Goal: Task Accomplishment & Management: Manage account settings

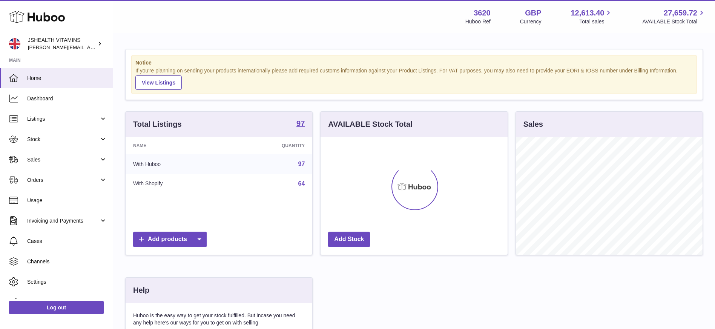
scroll to position [118, 187]
click at [39, 164] on link "Sales" at bounding box center [56, 159] width 113 height 20
click at [39, 171] on link "Sales" at bounding box center [56, 179] width 113 height 18
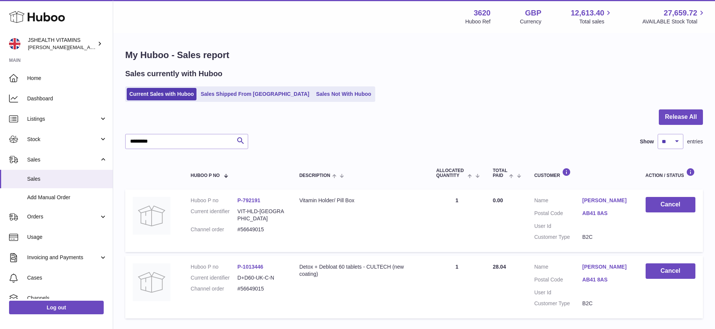
type input "*********"
click at [672, 205] on button "Cancel" at bounding box center [671, 204] width 50 height 15
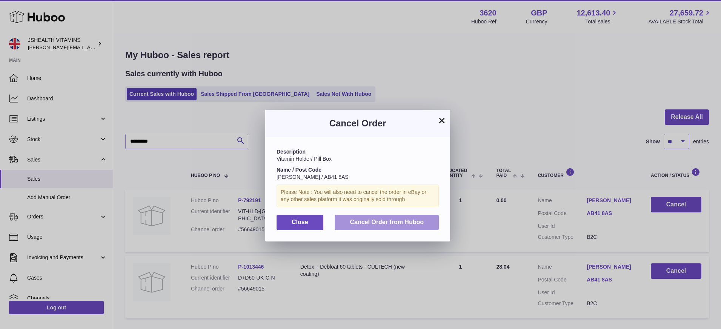
drag, startPoint x: 0, startPoint y: 0, endPoint x: 413, endPoint y: 221, distance: 468.8
click at [413, 221] on span "Cancel Order from Huboo" at bounding box center [387, 222] width 74 height 6
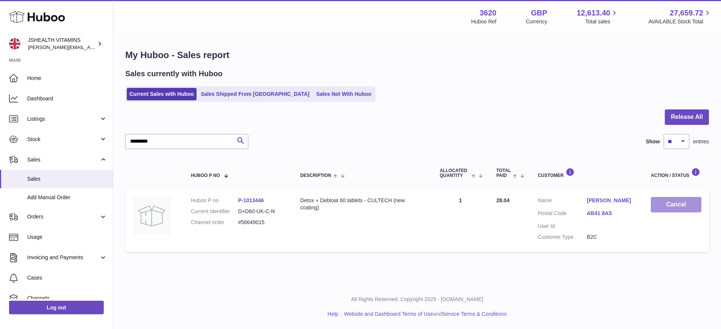
drag, startPoint x: 413, startPoint y: 221, endPoint x: 683, endPoint y: 204, distance: 270.6
click at [683, 204] on button "Cancel" at bounding box center [675, 204] width 51 height 15
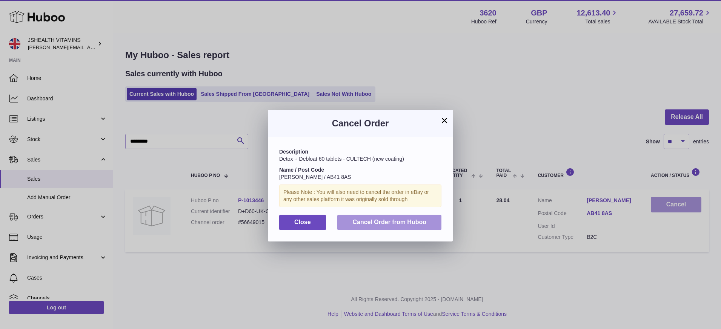
click at [416, 221] on span "Cancel Order from Huboo" at bounding box center [389, 222] width 74 height 6
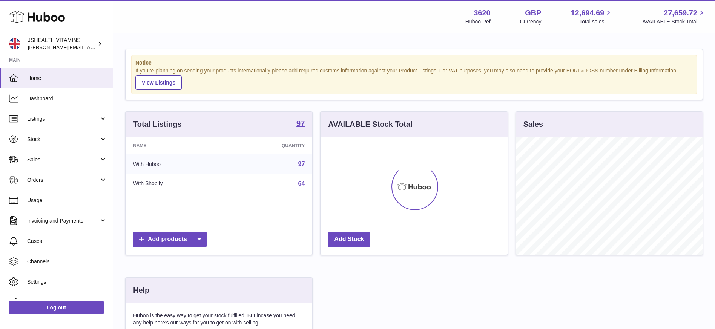
scroll to position [118, 187]
click at [69, 312] on link "Log out" at bounding box center [56, 308] width 95 height 14
drag, startPoint x: 0, startPoint y: 0, endPoint x: 65, endPoint y: 307, distance: 314.2
click at [65, 307] on link "Log out" at bounding box center [56, 308] width 95 height 14
